Goal: Task Accomplishment & Management: Use online tool/utility

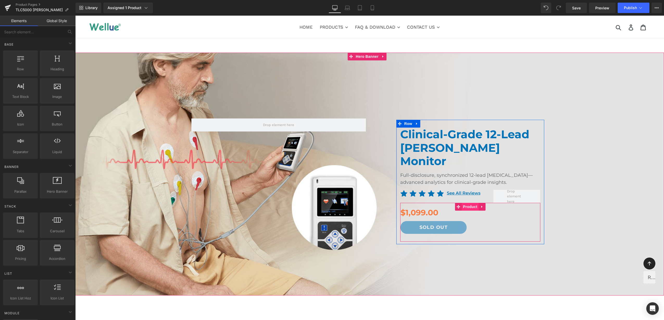
click at [469, 203] on span "Product" at bounding box center [470, 207] width 17 height 8
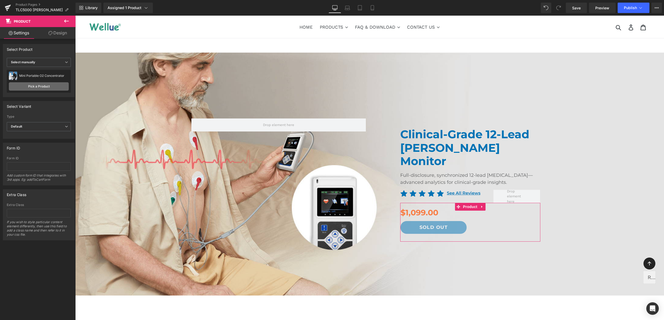
click at [49, 85] on link "Pick a Product" at bounding box center [39, 86] width 60 height 8
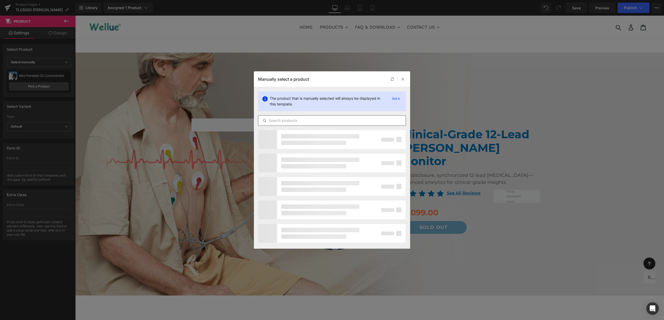
click at [286, 118] on div at bounding box center [332, 120] width 148 height 10
click at [290, 119] on input "text" at bounding box center [331, 120] width 147 height 6
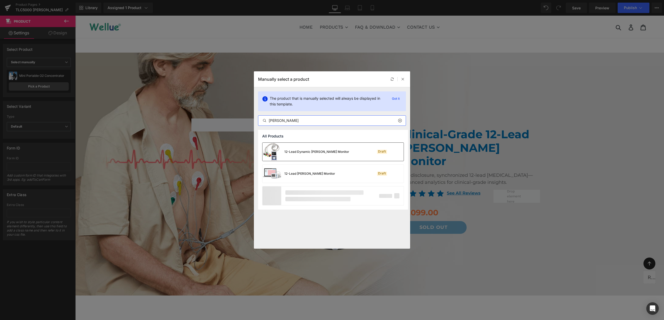
type input "[PERSON_NAME]"
click at [319, 155] on div "12-Lead Dynamic [PERSON_NAME] Monitor" at bounding box center [306, 152] width 87 height 18
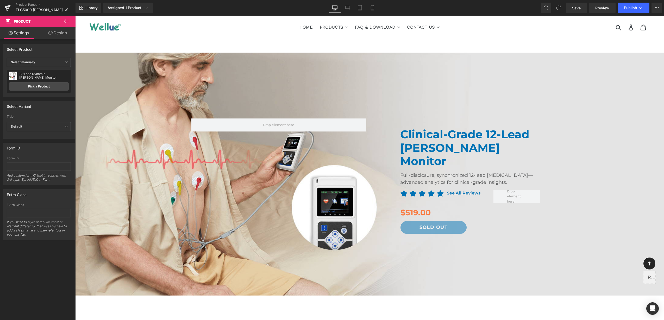
drag, startPoint x: 514, startPoint y: 43, endPoint x: 515, endPoint y: 95, distance: 52.4
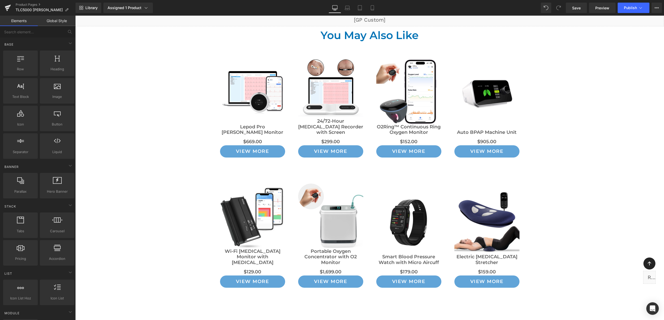
scroll to position [4183, 0]
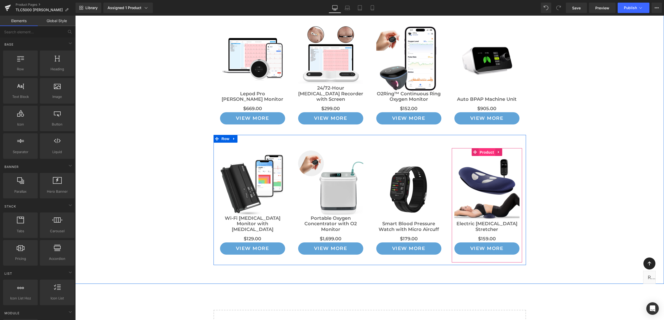
click at [483, 148] on span "Product" at bounding box center [486, 152] width 17 height 8
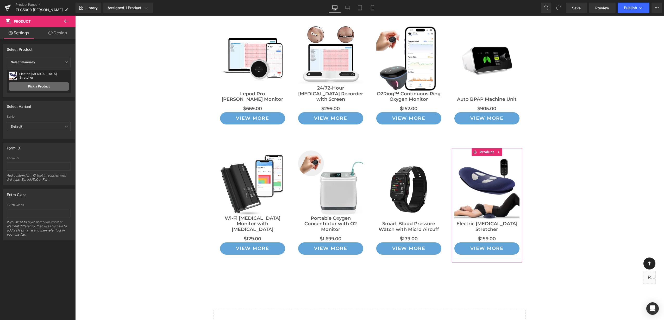
click at [41, 85] on link "Pick a Product" at bounding box center [39, 86] width 60 height 8
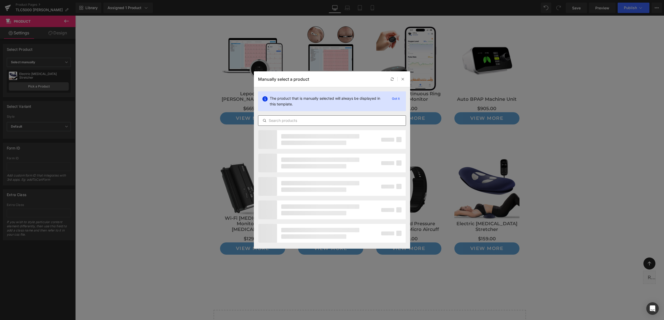
click at [294, 118] on input "text" at bounding box center [331, 120] width 147 height 6
type input "laser"
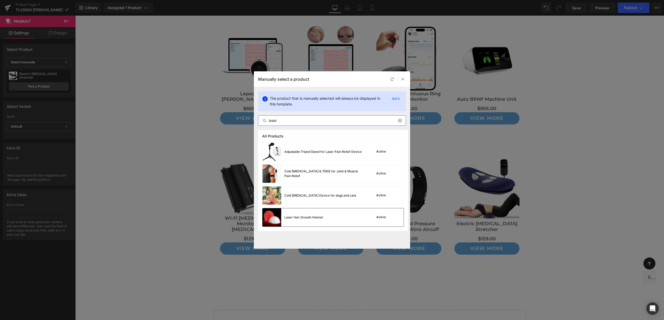
click at [325, 216] on div "Laser Hair Growth Helmet Active" at bounding box center [333, 217] width 141 height 18
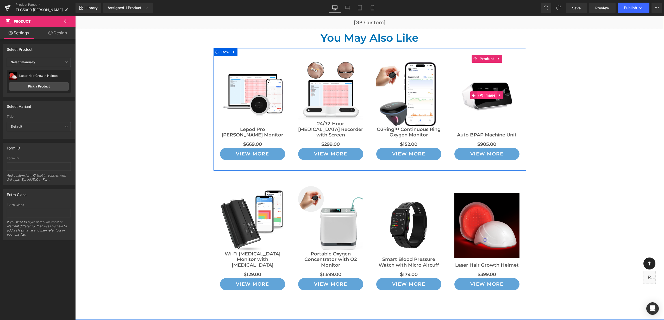
scroll to position [4118, 0]
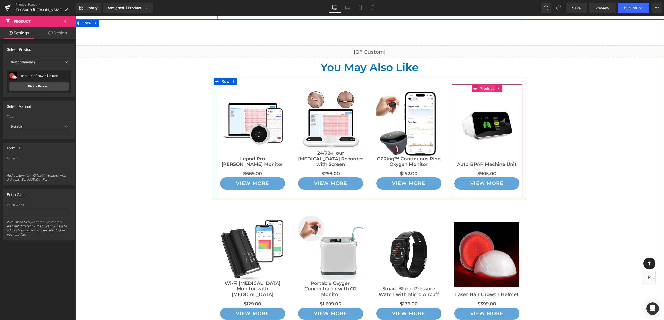
click at [481, 85] on span "Product" at bounding box center [486, 89] width 17 height 8
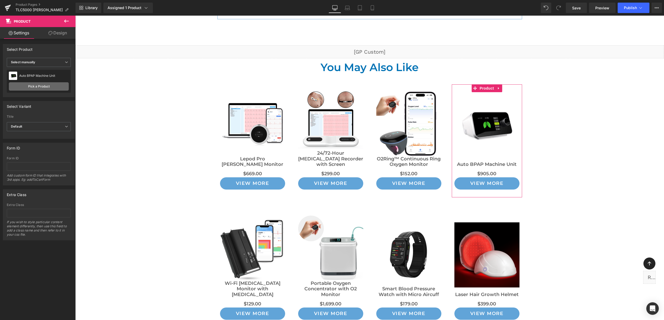
click at [41, 90] on link "Pick a Product" at bounding box center [39, 86] width 60 height 8
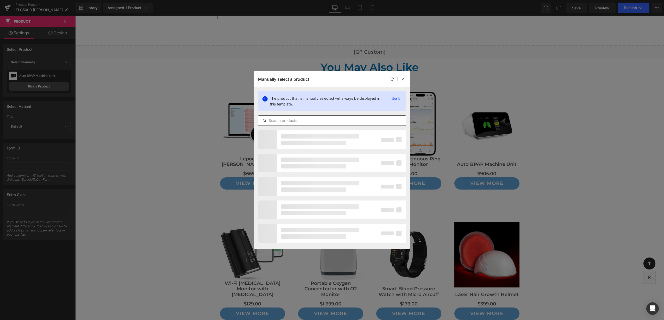
click at [296, 119] on input "text" at bounding box center [331, 120] width 147 height 6
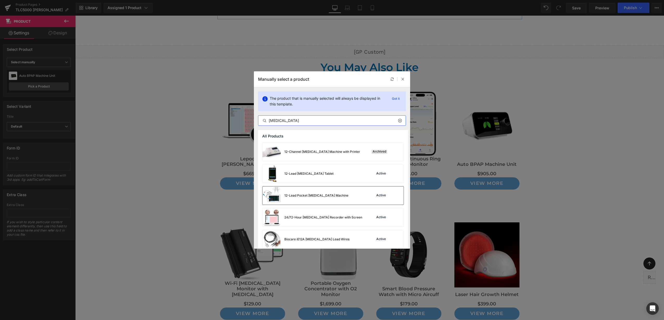
type input "[MEDICAL_DATA]"
click at [339, 193] on div "12-Lead Pocket [MEDICAL_DATA] Machine Active" at bounding box center [333, 196] width 141 height 18
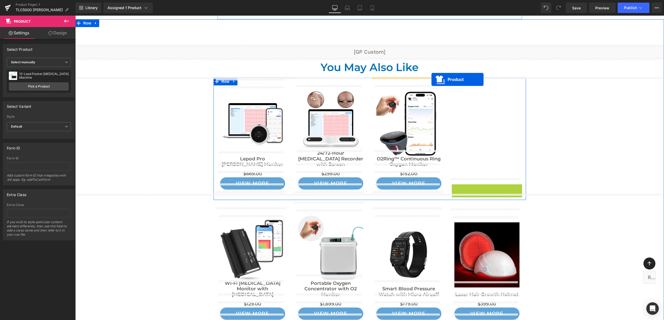
drag, startPoint x: 480, startPoint y: 84, endPoint x: 432, endPoint y: 79, distance: 48.1
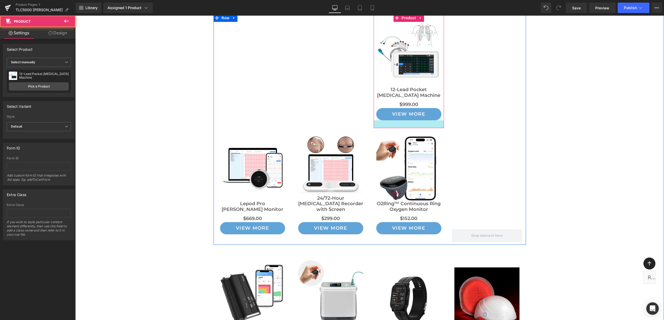
scroll to position [4249, 0]
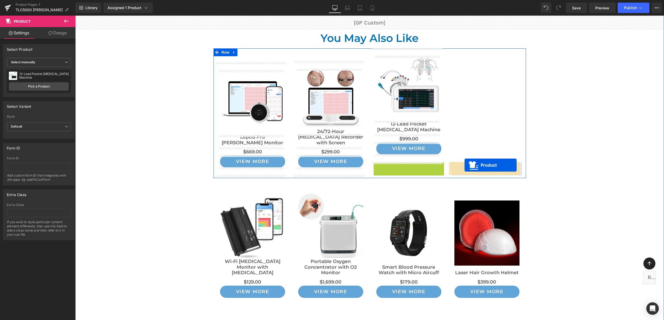
drag, startPoint x: 405, startPoint y: 65, endPoint x: 464, endPoint y: 166, distance: 117.1
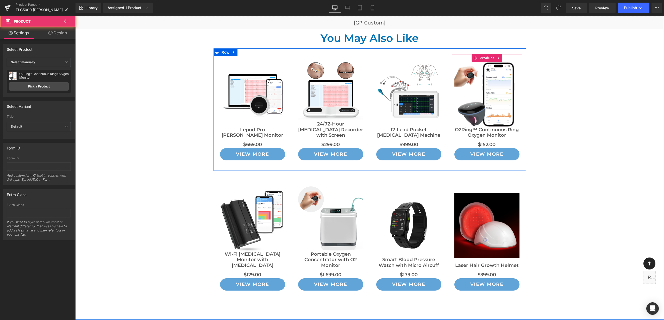
scroll to position [4135, 0]
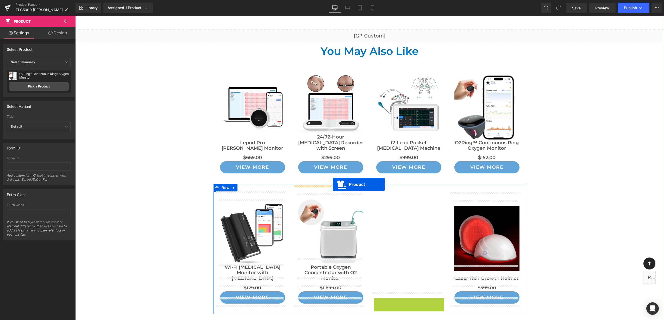
drag, startPoint x: 402, startPoint y: 195, endPoint x: 333, endPoint y: 184, distance: 70.1
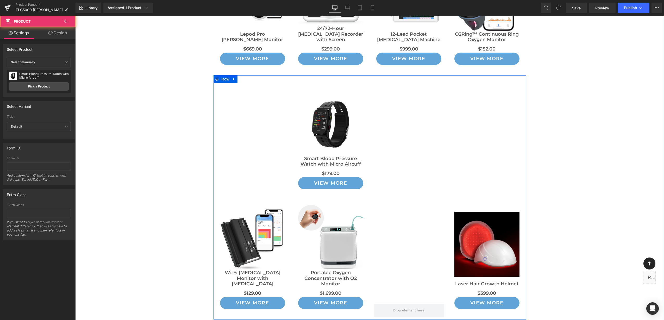
scroll to position [4297, 0]
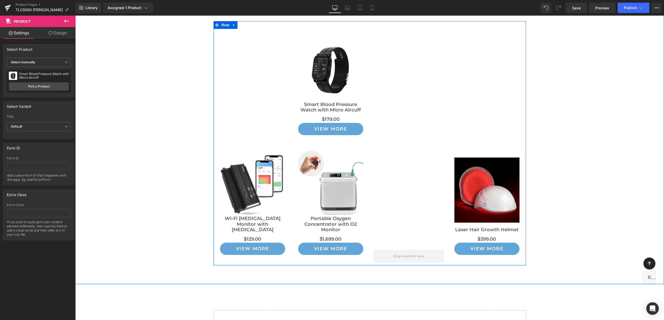
click at [331, 151] on img at bounding box center [330, 183] width 65 height 65
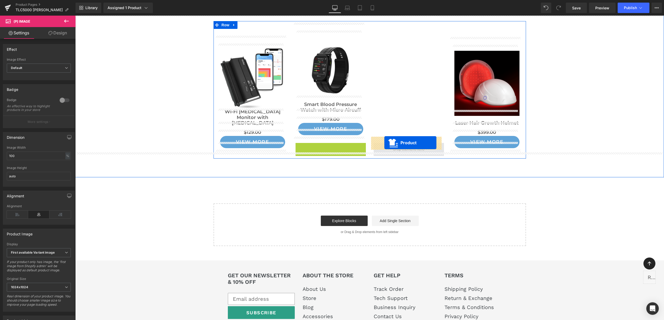
drag, startPoint x: 326, startPoint y: 140, endPoint x: 384, endPoint y: 142, distance: 58.1
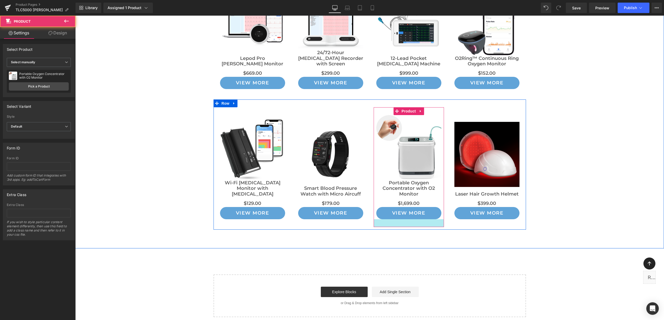
scroll to position [4135, 0]
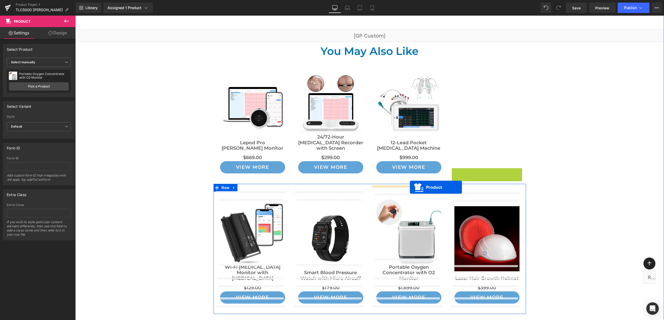
drag, startPoint x: 487, startPoint y: 67, endPoint x: 410, endPoint y: 187, distance: 142.6
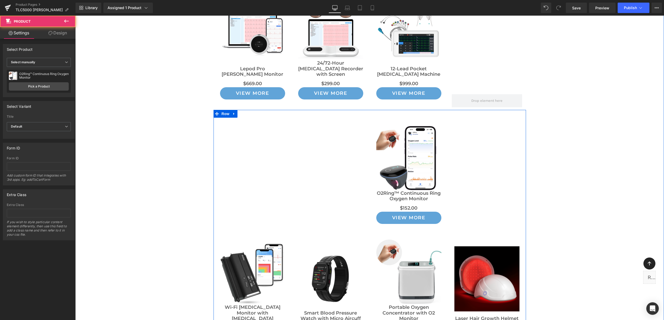
scroll to position [4232, 0]
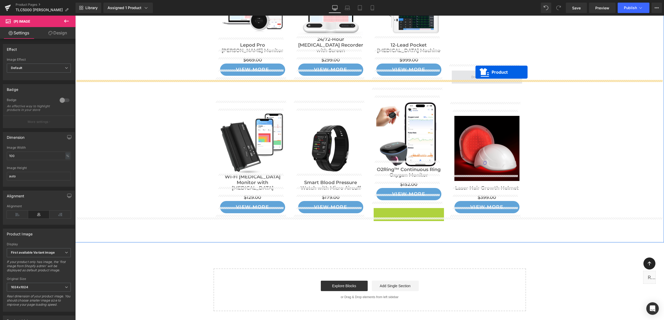
drag, startPoint x: 406, startPoint y: 207, endPoint x: 476, endPoint y: 72, distance: 151.7
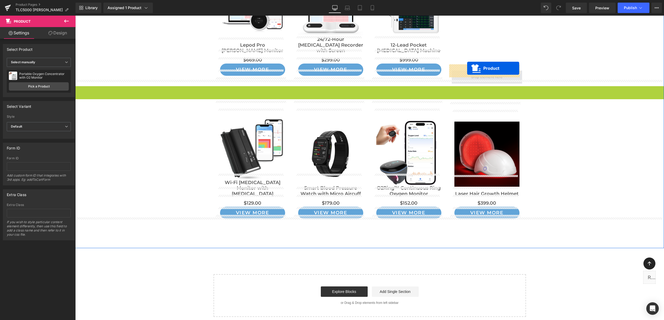
drag, startPoint x: 370, startPoint y: 84, endPoint x: 467, endPoint y: 67, distance: 98.5
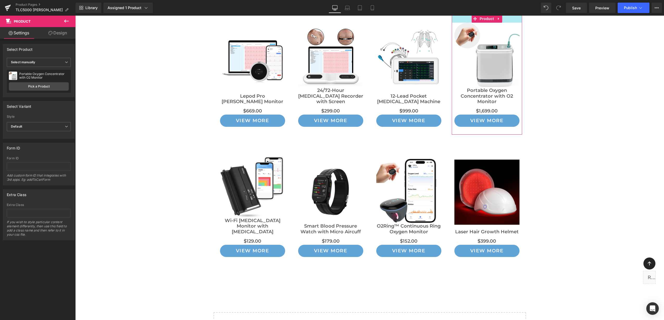
scroll to position [4140, 0]
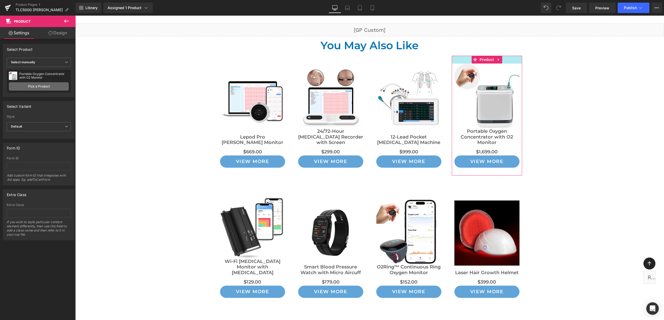
click at [24, 85] on link "Pick a Product" at bounding box center [39, 86] width 60 height 8
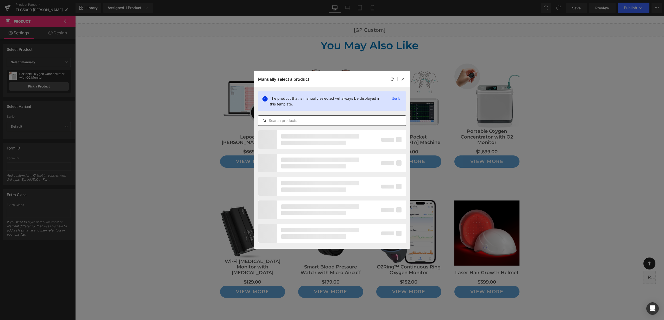
click at [286, 124] on div at bounding box center [332, 120] width 148 height 10
click at [286, 120] on input "text" at bounding box center [331, 120] width 147 height 6
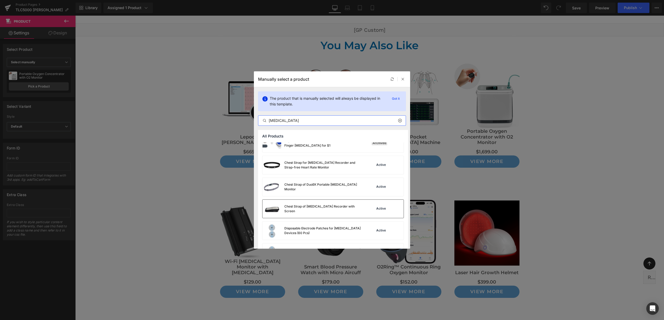
scroll to position [195, 0]
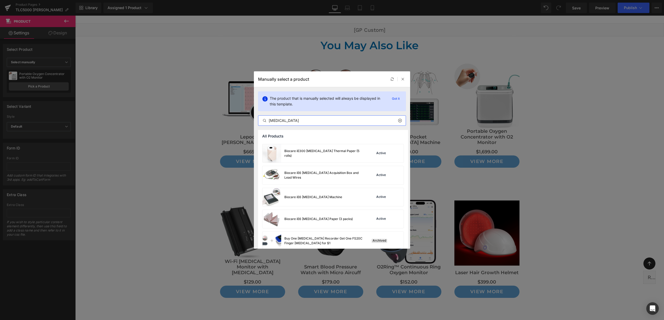
type input "[MEDICAL_DATA]"
click at [342, 202] on div "Biocare iE6 [MEDICAL_DATA] Machine Active" at bounding box center [333, 197] width 141 height 18
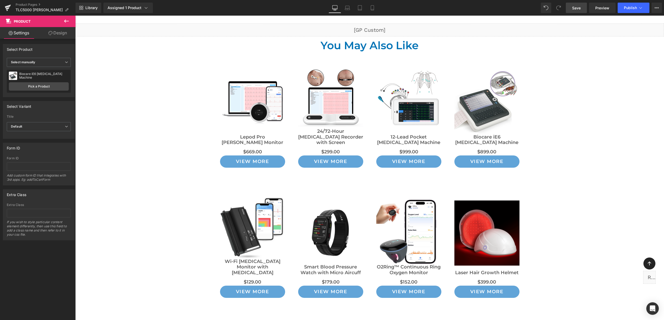
drag, startPoint x: 576, startPoint y: 7, endPoint x: 498, endPoint y: 26, distance: 80.6
click at [576, 7] on span "Save" at bounding box center [576, 7] width 9 height 5
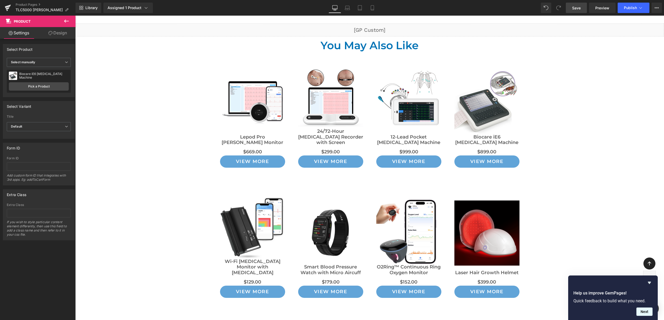
click at [640, 313] on button "Next" at bounding box center [645, 312] width 16 height 8
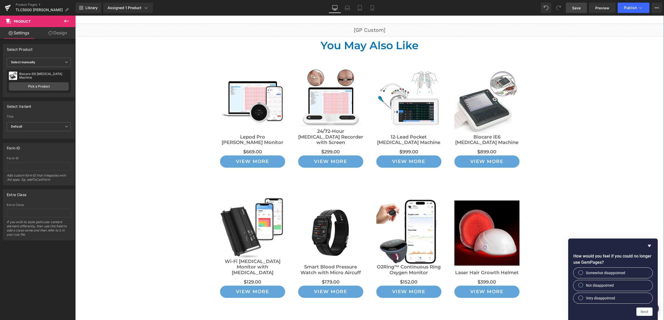
click at [601, 177] on div "Liquid You May Also Like Heading Sale Off (P) Image Lepod Pro [PERSON_NAME] Mon…" at bounding box center [369, 165] width 589 height 285
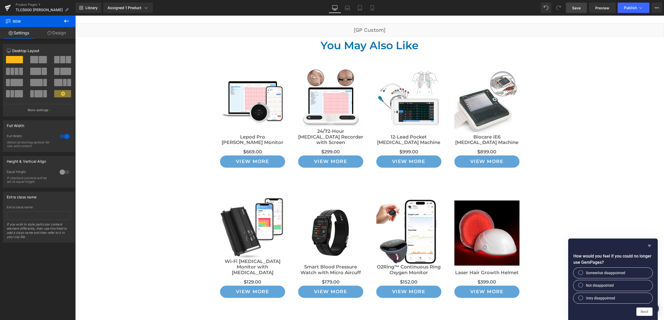
click at [647, 247] on icon "Hide survey" at bounding box center [649, 246] width 6 height 6
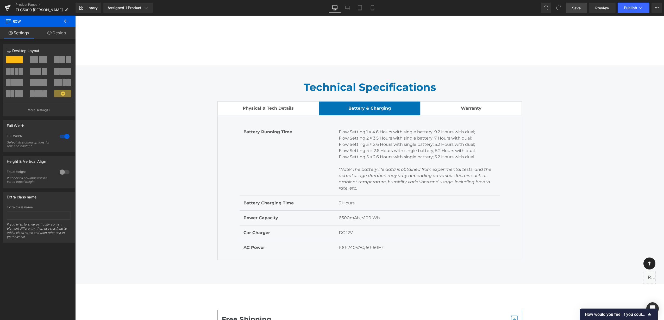
scroll to position [3690, 0]
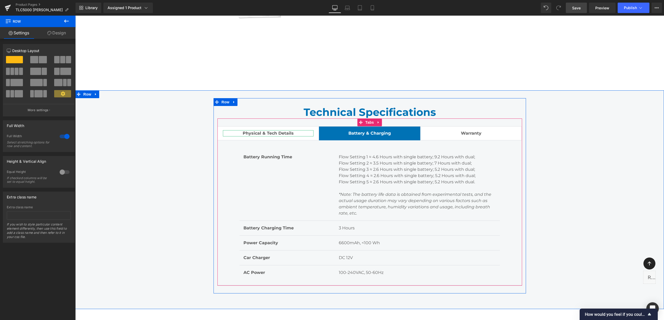
click at [265, 134] on span "Physical & Tech Details" at bounding box center [268, 133] width 51 height 5
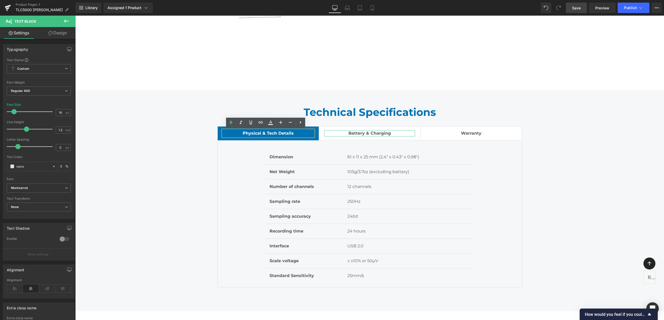
click at [381, 132] on span "Battery & Charging" at bounding box center [370, 133] width 42 height 5
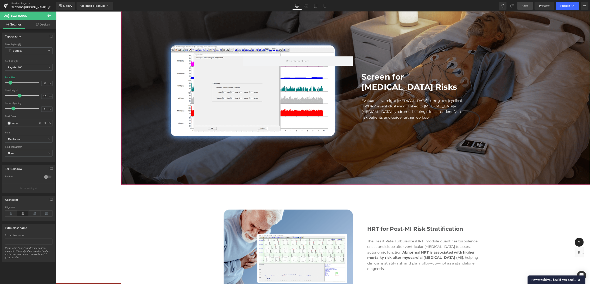
scroll to position [2630, 0]
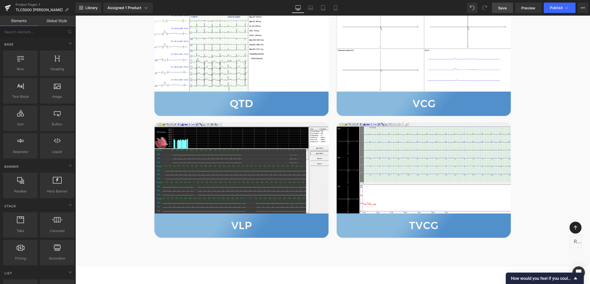
scroll to position [1646, 0]
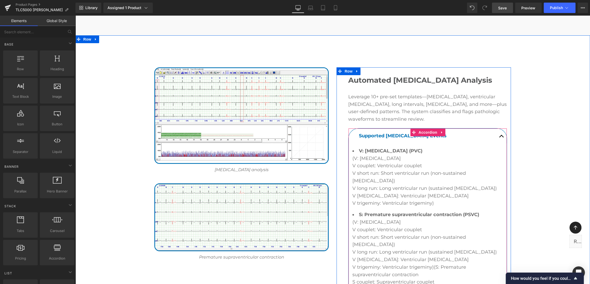
click at [498, 129] on button "button" at bounding box center [502, 136] width 10 height 15
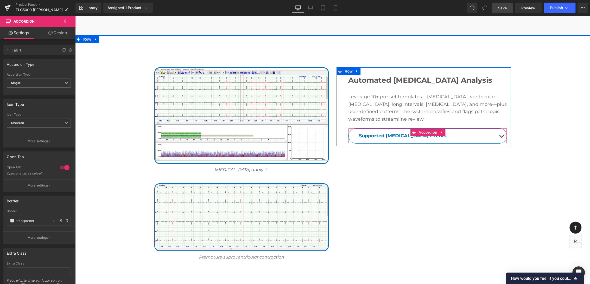
click at [499, 129] on button "button" at bounding box center [502, 136] width 10 height 15
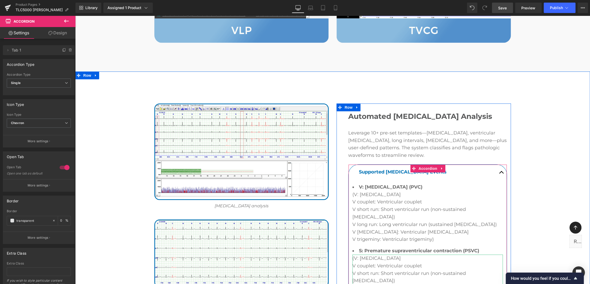
scroll to position [1588, 0]
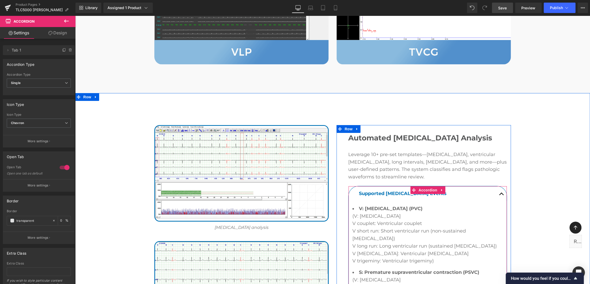
click at [502, 196] on span "button" at bounding box center [502, 196] width 0 height 0
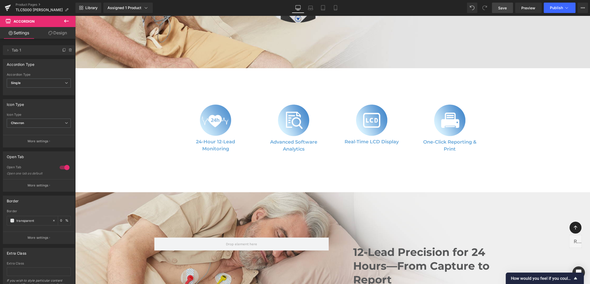
scroll to position [401, 0]
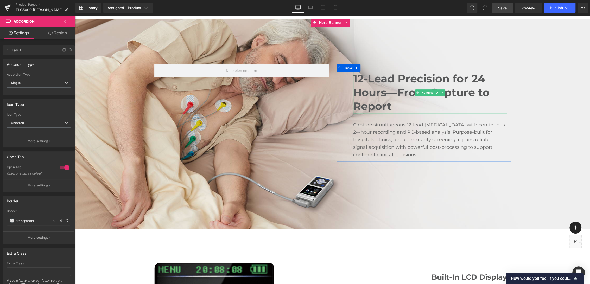
click at [388, 77] on h2 "12-Lead Precision for 24 Hours—From Capture to Report" at bounding box center [430, 93] width 154 height 42
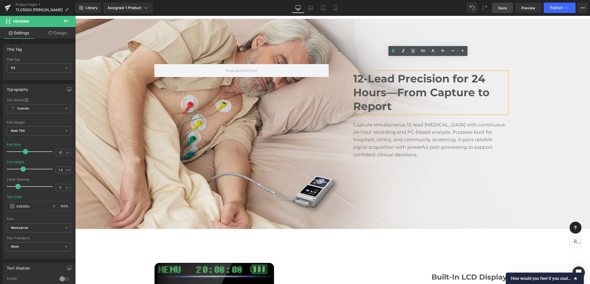
click at [565, 156] on span "12-Lead Precision for 24 Hours—From Capture to Report Heading Capture simultane…" at bounding box center [332, 116] width 515 height 121
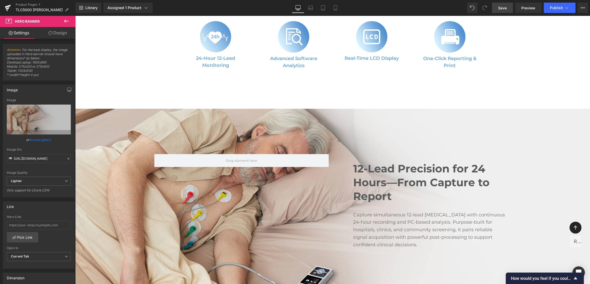
scroll to position [376, 0]
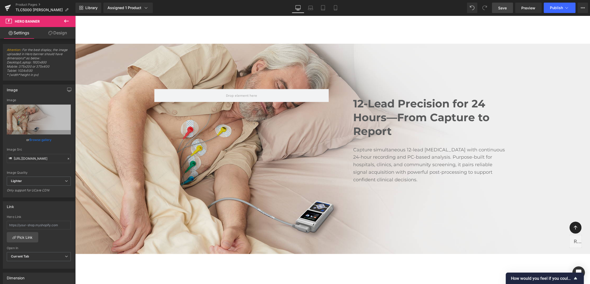
drag, startPoint x: 465, startPoint y: 102, endPoint x: 389, endPoint y: 122, distance: 78.2
click at [465, 102] on h2 "12-Lead Precision for 24 Hours—From Capture to Report" at bounding box center [430, 118] width 154 height 42
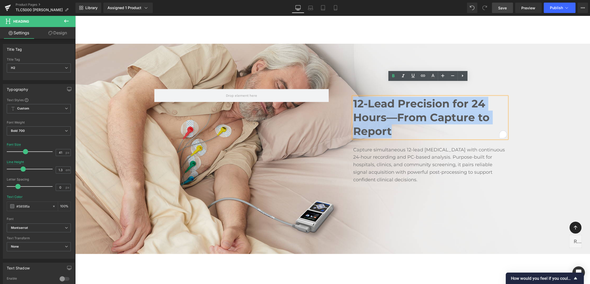
drag, startPoint x: 390, startPoint y: 116, endPoint x: 349, endPoint y: 88, distance: 49.6
click at [350, 97] on div "12-Lead Precision for 24 Hours—From Capture to Report Heading Capture simultane…" at bounding box center [431, 140] width 162 height 87
paste div "To enrich screen reader interactions, please activate Accessibility in Grammarl…"
drag, startPoint x: 391, startPoint y: 118, endPoint x: 352, endPoint y: 88, distance: 49.6
click at [353, 97] on h2 "12-Lead Precision for 24 Hours—From Capture to Report" at bounding box center [430, 118] width 154 height 42
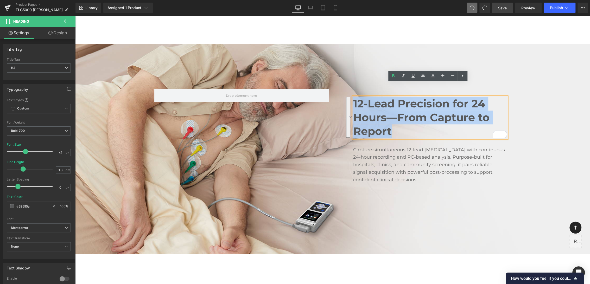
copy h2 "12-Lead Precision for 24 Hours—From Capture to Report"
click at [484, 103] on h2 "12-Lead Precision for 24 Hours—From Capture to Report" at bounding box center [430, 118] width 154 height 42
drag, startPoint x: 399, startPoint y: 119, endPoint x: 343, endPoint y: 92, distance: 62.1
click at [343, 92] on div "12-Lead Precision for 24 Hours—From Capture to Report Heading Capture simultane…" at bounding box center [424, 137] width 175 height 97
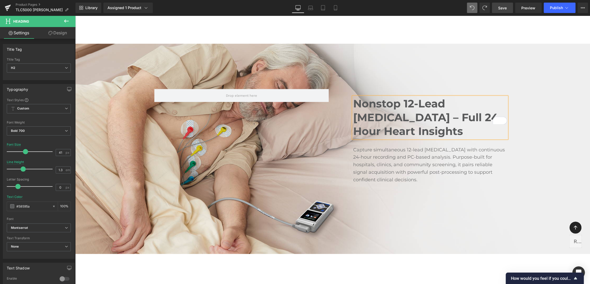
click at [500, 8] on span "Save" at bounding box center [503, 7] width 9 height 5
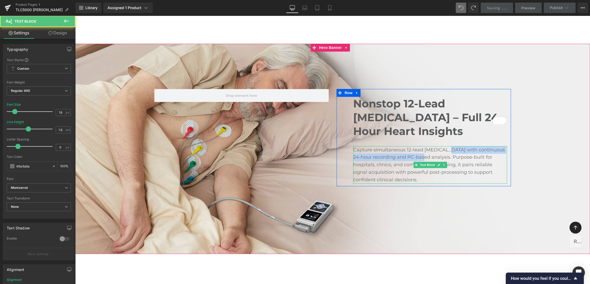
drag, startPoint x: 445, startPoint y: 122, endPoint x: 427, endPoint y: 130, distance: 19.6
click at [427, 146] on p "Capture simultaneous 12-lead [MEDICAL_DATA] with continuous 24-hour recording a…" at bounding box center [430, 165] width 154 height 38
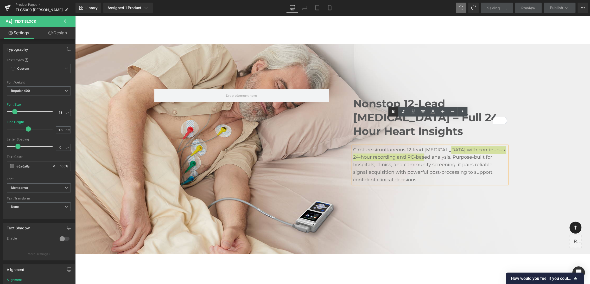
drag, startPoint x: 395, startPoint y: 111, endPoint x: 398, endPoint y: 112, distance: 2.8
click at [395, 111] on icon at bounding box center [393, 112] width 6 height 6
click at [555, 156] on span "Nonstop 12-Lead [MEDICAL_DATA] – Full 24-Hour Heart Insights Heading Capture si…" at bounding box center [332, 141] width 515 height 121
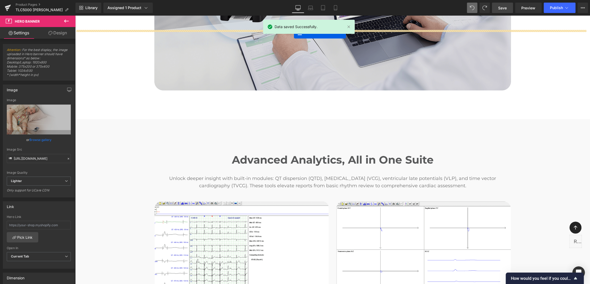
scroll to position [1192, 0]
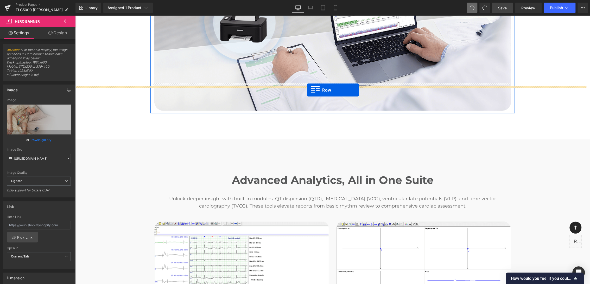
drag, startPoint x: 160, startPoint y: 134, endPoint x: 307, endPoint y: 90, distance: 153.9
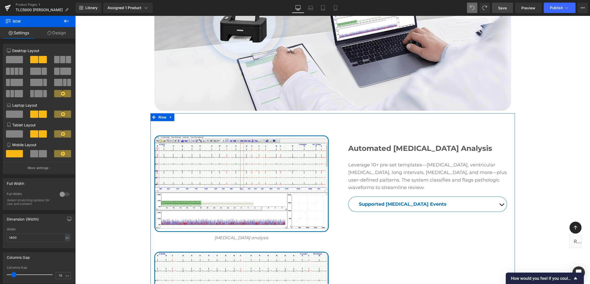
click at [51, 29] on link "Design" at bounding box center [57, 33] width 38 height 12
click at [0, 0] on div "Spacing" at bounding box center [0, 0] width 0 height 0
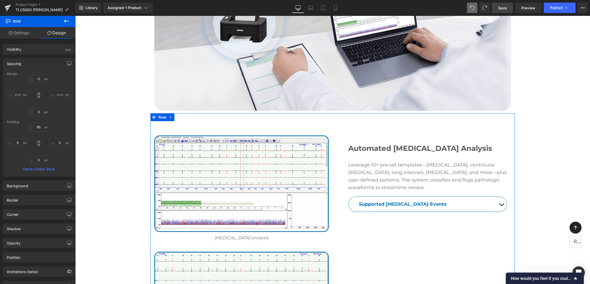
type input "0"
type input "85"
type input "0"
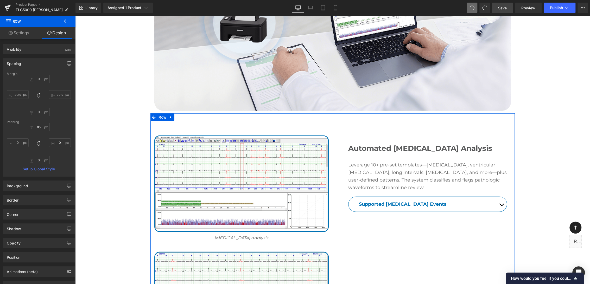
type input "0"
drag, startPoint x: 36, startPoint y: 80, endPoint x: 75, endPoint y: 87, distance: 39.4
click at [36, 80] on input "0" at bounding box center [39, 79] width 22 height 9
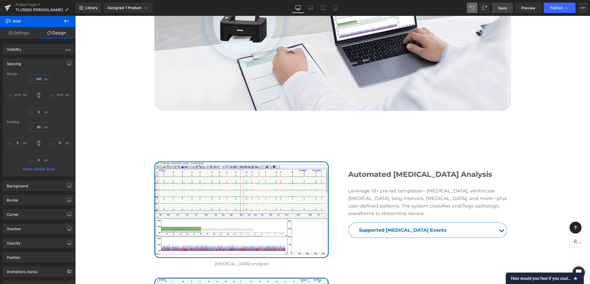
type input "100"
